Goal: Book appointment/travel/reservation

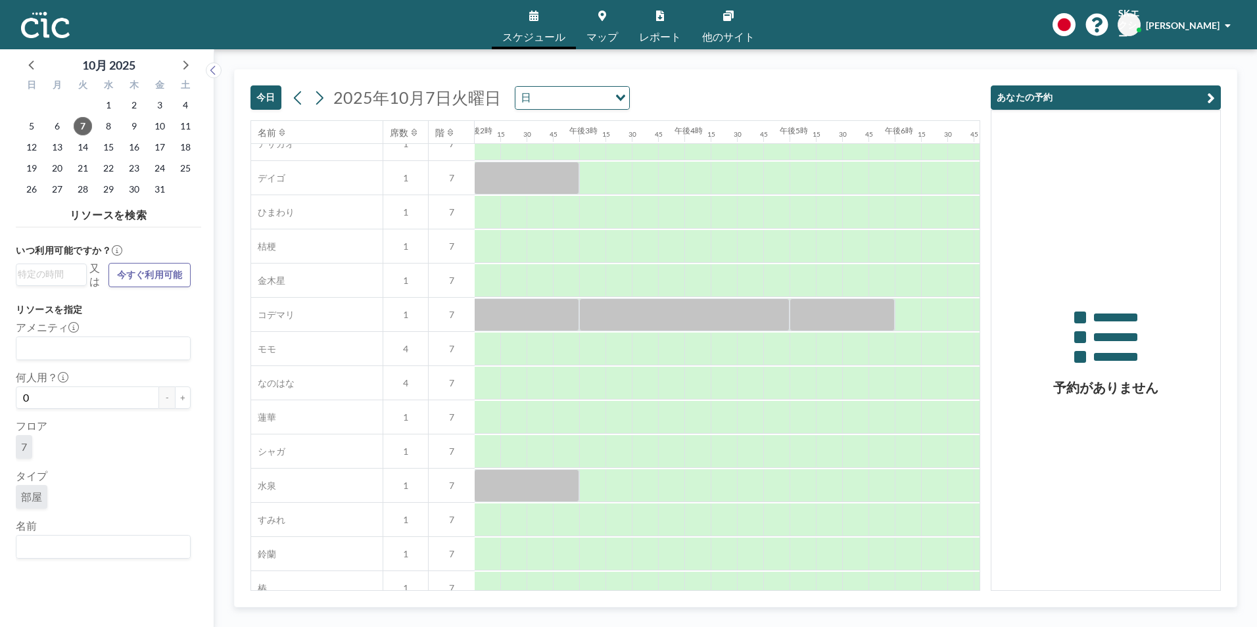
scroll to position [460, 1461]
click at [579, 381] on div at bounding box center [578, 383] width 26 height 33
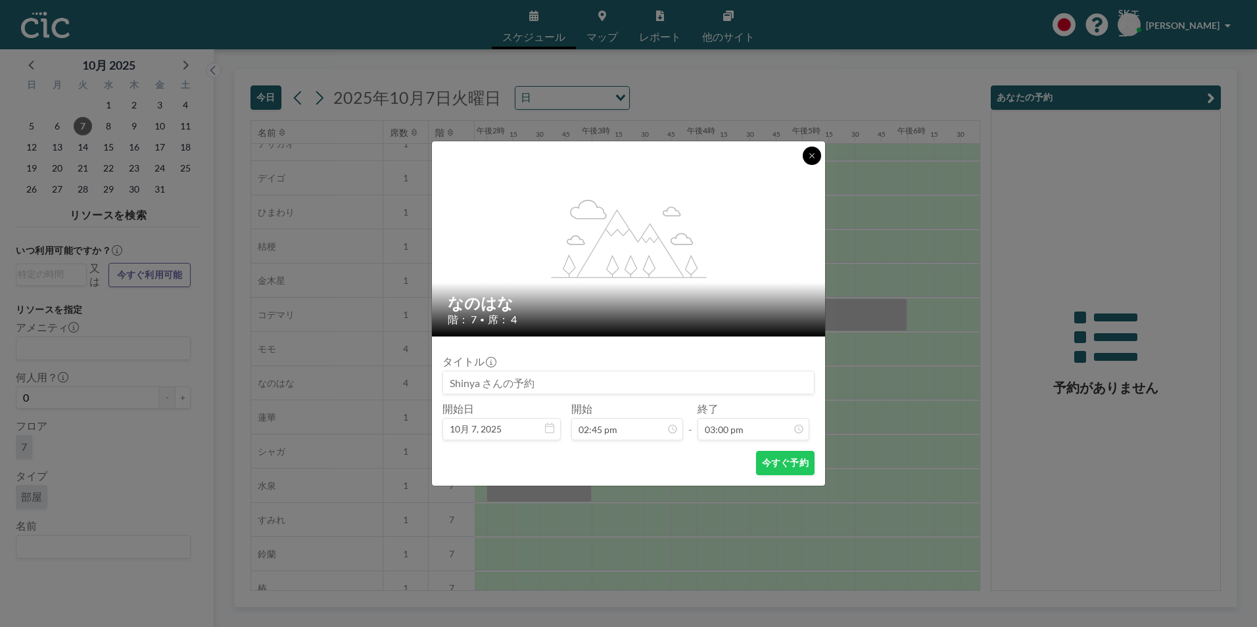
click at [805, 162] on button at bounding box center [812, 156] width 18 height 18
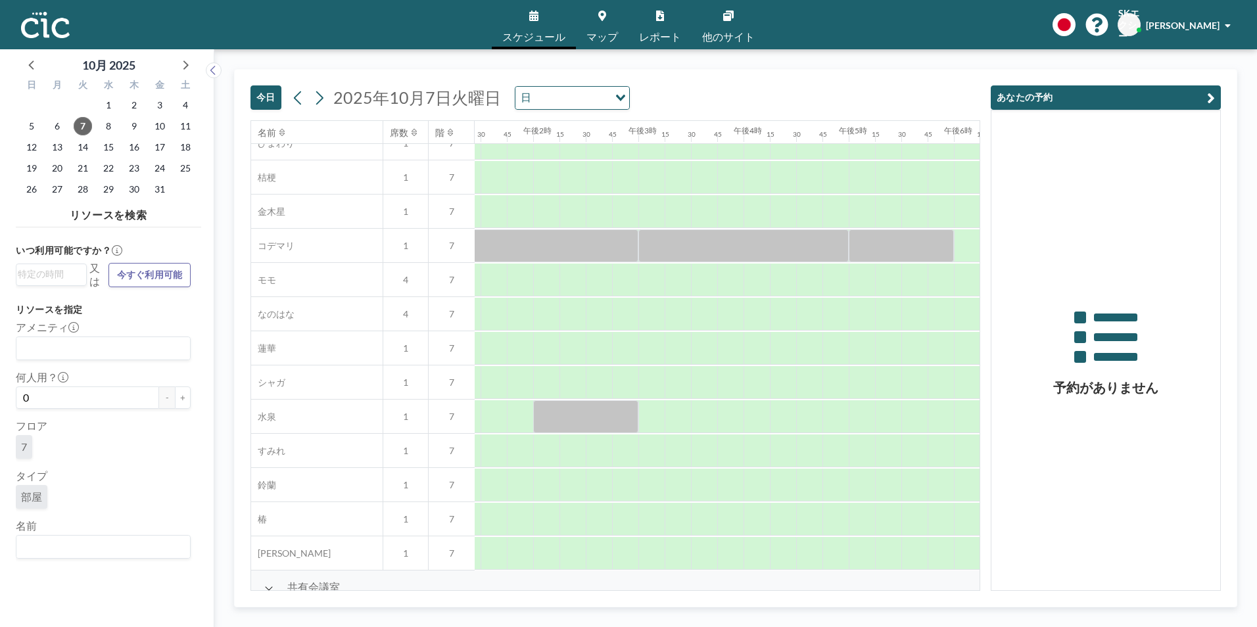
scroll to position [526, 1414]
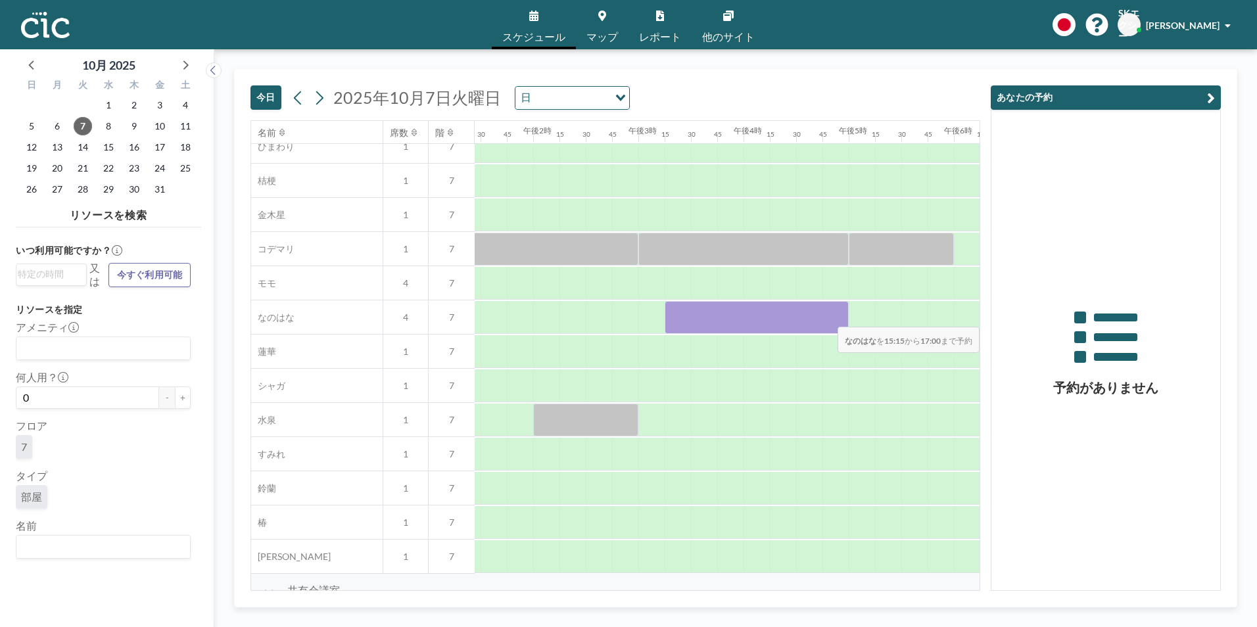
drag, startPoint x: 665, startPoint y: 314, endPoint x: 830, endPoint y: 317, distance: 164.4
click at [830, 317] on div at bounding box center [757, 317] width 184 height 33
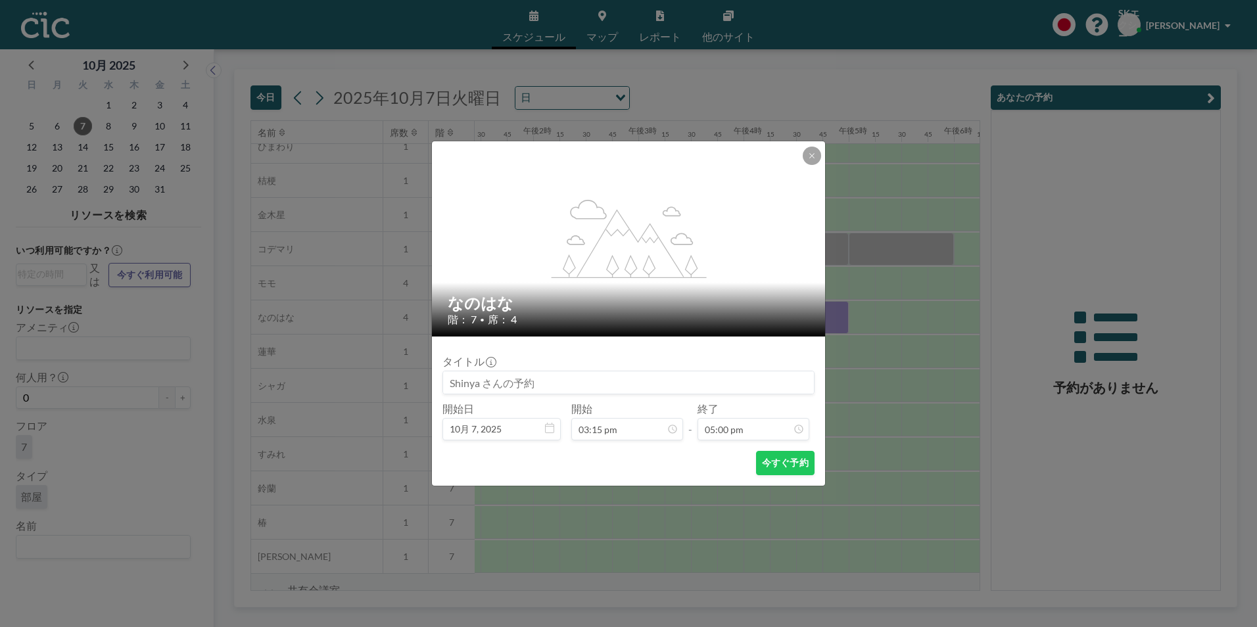
scroll to position [1591, 0]
click at [797, 469] on font "今すぐ予約" at bounding box center [785, 463] width 47 height 12
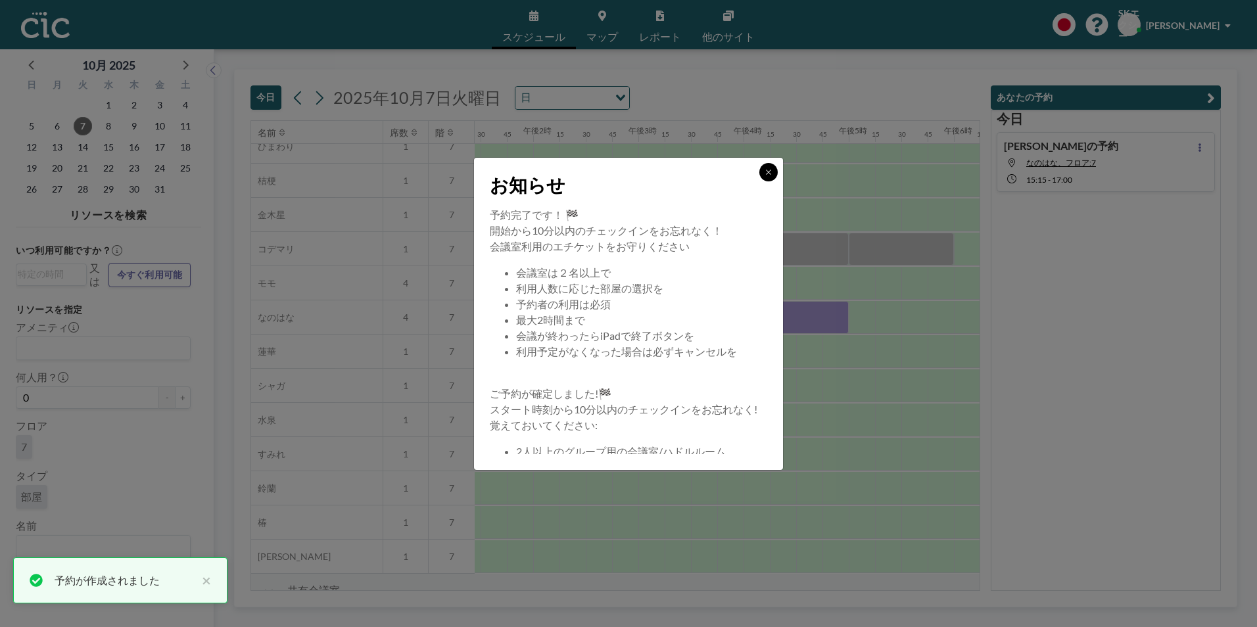
click at [768, 171] on icon at bounding box center [768, 172] width 5 height 5
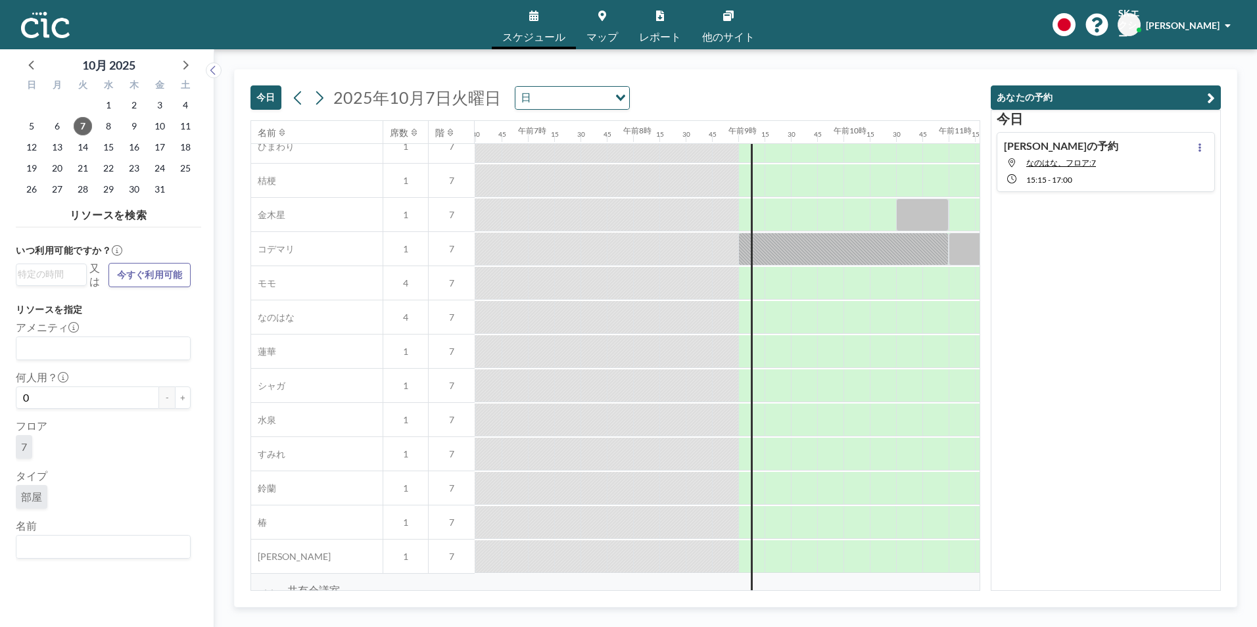
scroll to position [526, 683]
